Goal: Task Accomplishment & Management: Manage account settings

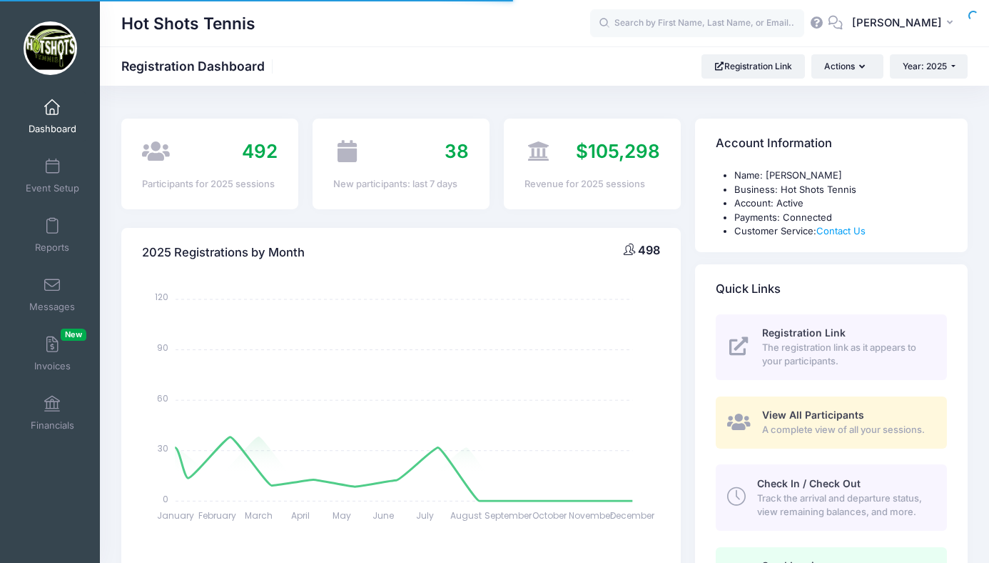
select select
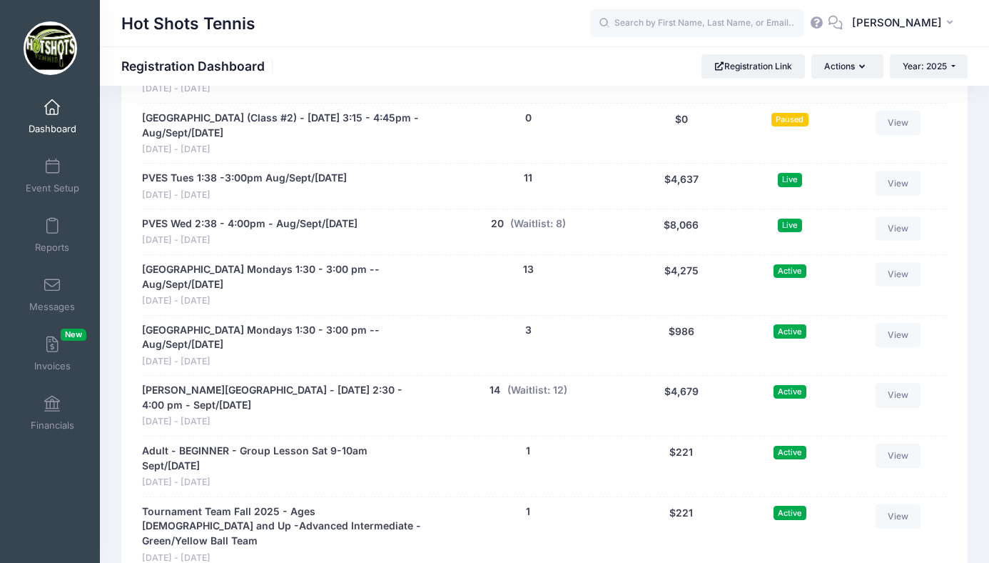
scroll to position [3027, 0]
click at [544, 216] on button "(Waitlist: 8)" at bounding box center [538, 223] width 56 height 15
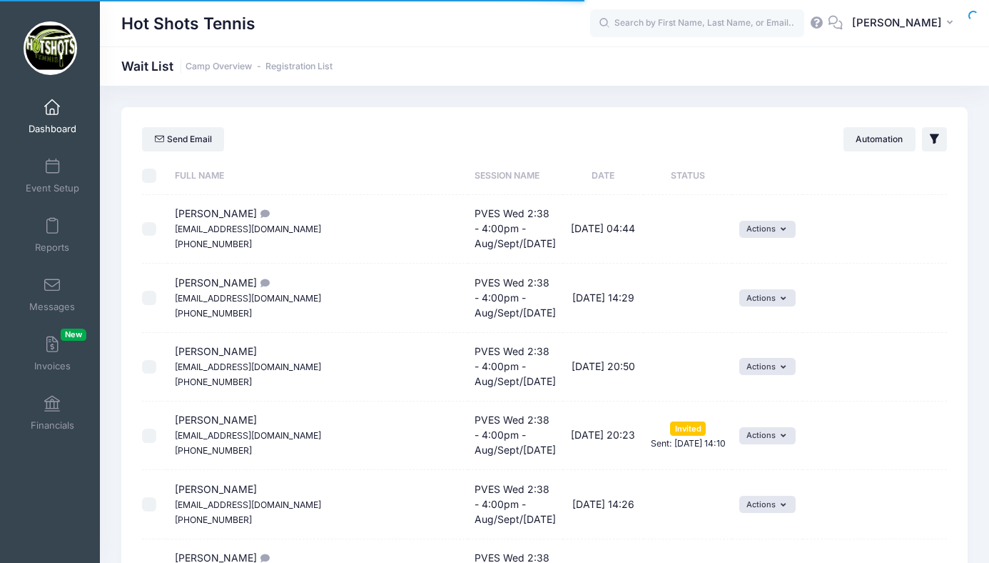
select select "50"
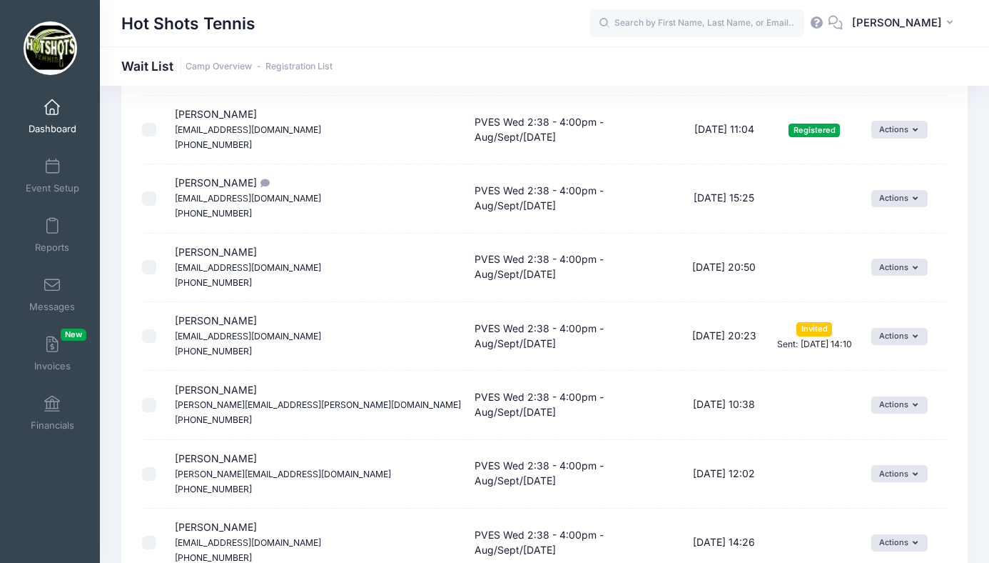
scroll to position [130, 0]
click at [872, 203] on button "Actions" at bounding box center [900, 196] width 56 height 17
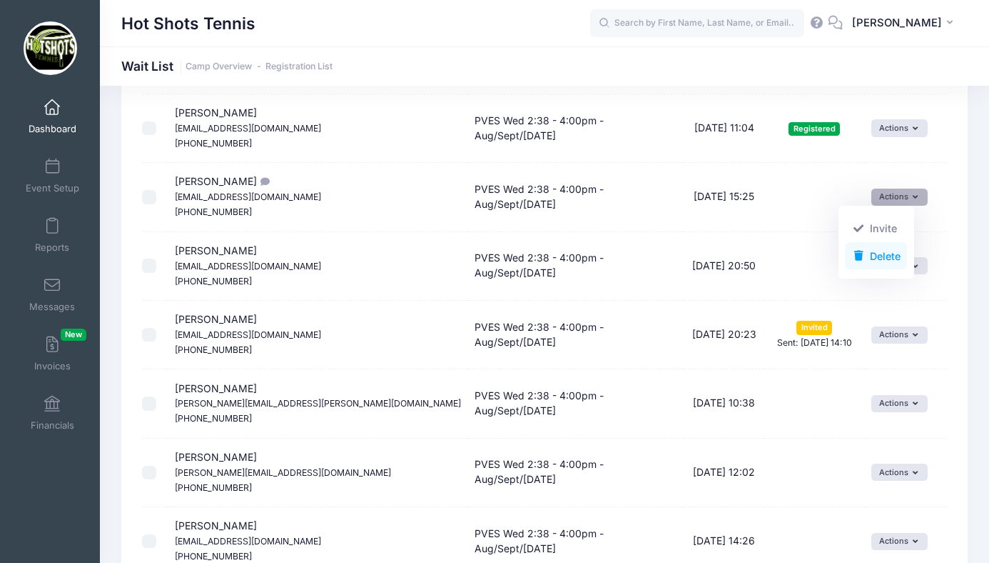
click at [871, 252] on link "Delete" at bounding box center [876, 255] width 62 height 27
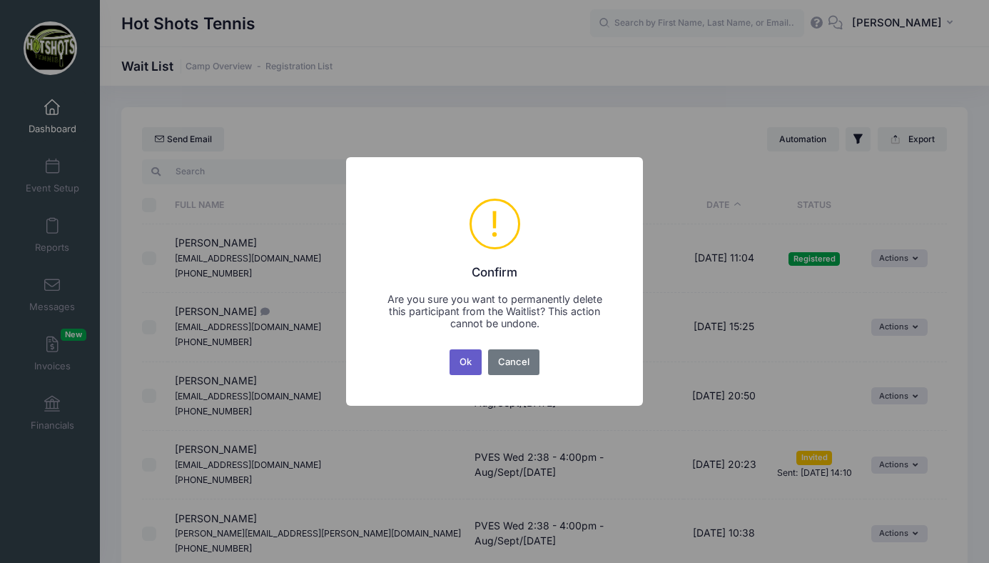
click at [466, 356] on button "Ok" at bounding box center [466, 362] width 33 height 26
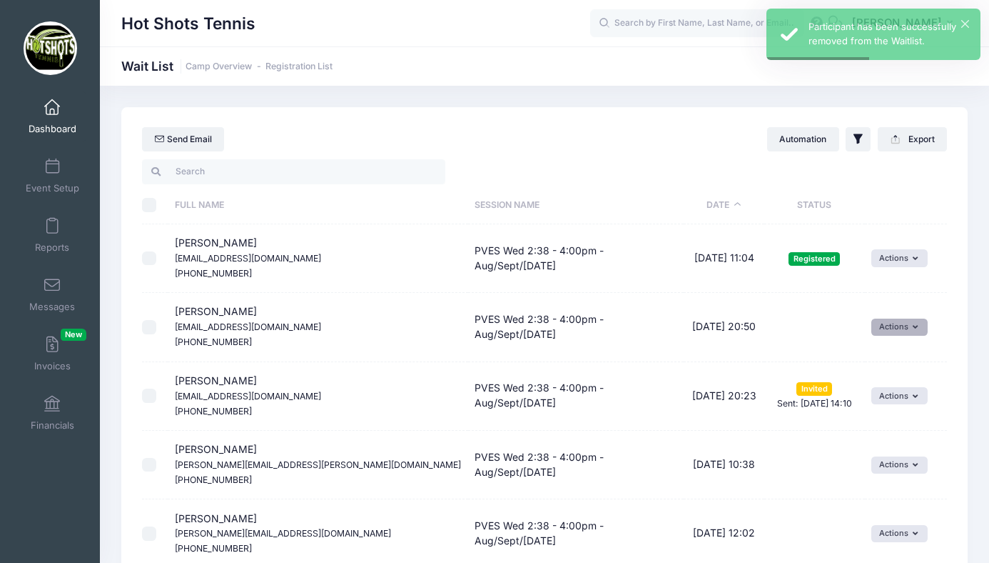
click at [875, 324] on button "Actions" at bounding box center [900, 326] width 56 height 17
click at [867, 384] on link "Delete" at bounding box center [876, 385] width 62 height 27
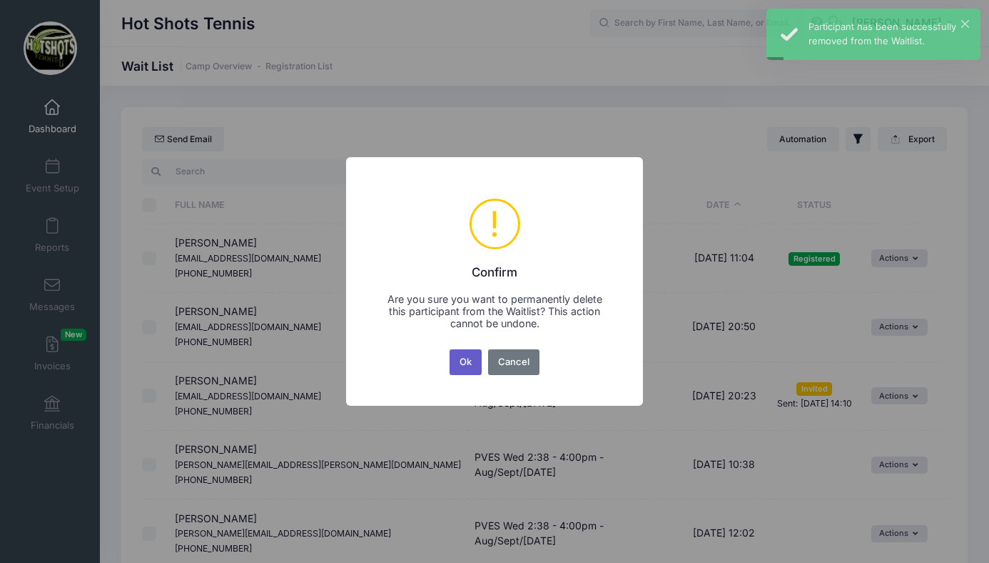
click at [470, 358] on button "Ok" at bounding box center [466, 362] width 33 height 26
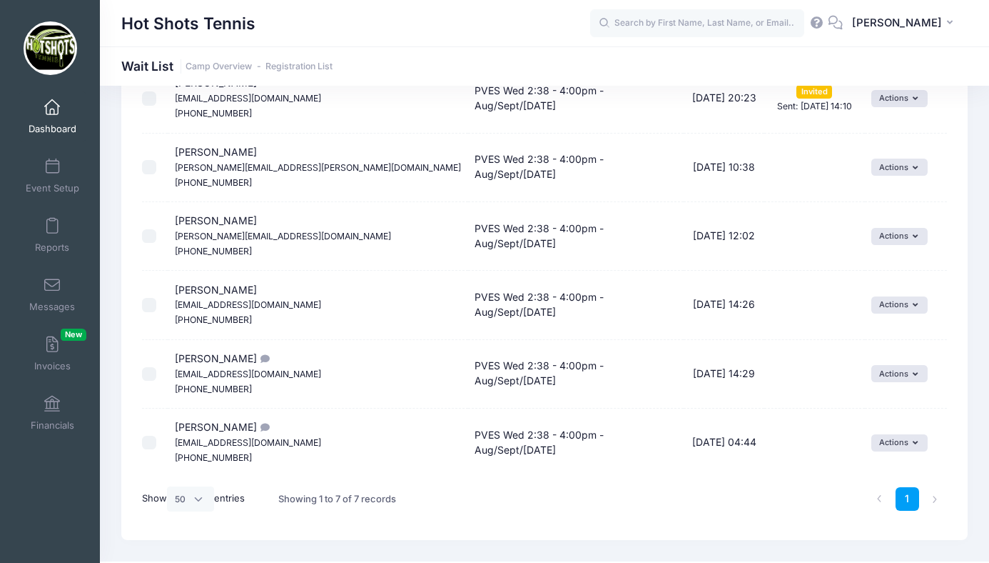
scroll to position [259, 0]
